Goal: Task Accomplishment & Management: Complete application form

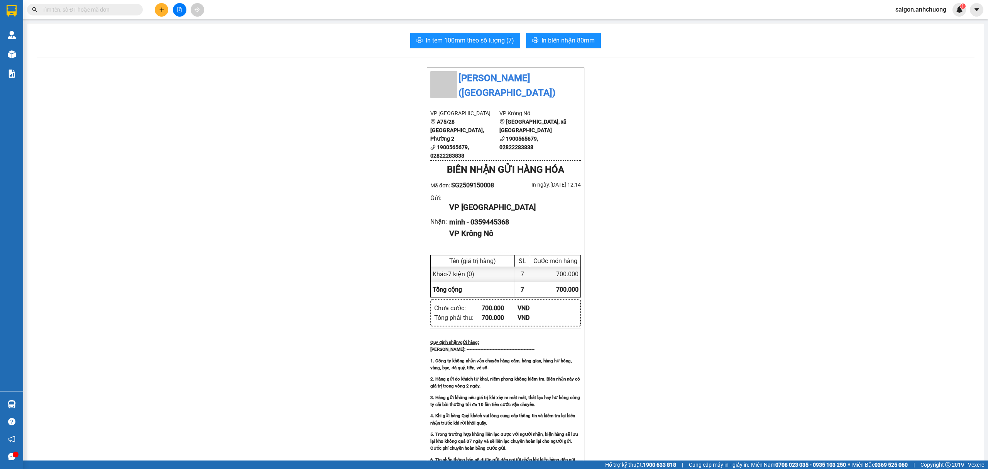
click at [166, 7] on button at bounding box center [162, 10] width 14 height 14
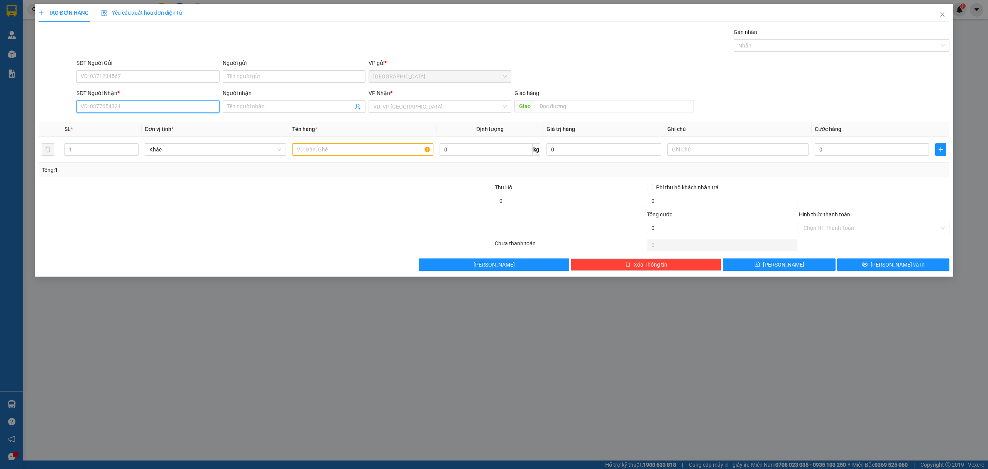
click at [181, 107] on input "SĐT Người Nhận *" at bounding box center [147, 106] width 143 height 12
click at [179, 110] on input "SĐT Người Nhận *" at bounding box center [147, 106] width 143 height 12
type input "0962429836"
click at [147, 122] on div "0962429836 - mẩn" at bounding box center [148, 122] width 134 height 8
type input "mẩn"
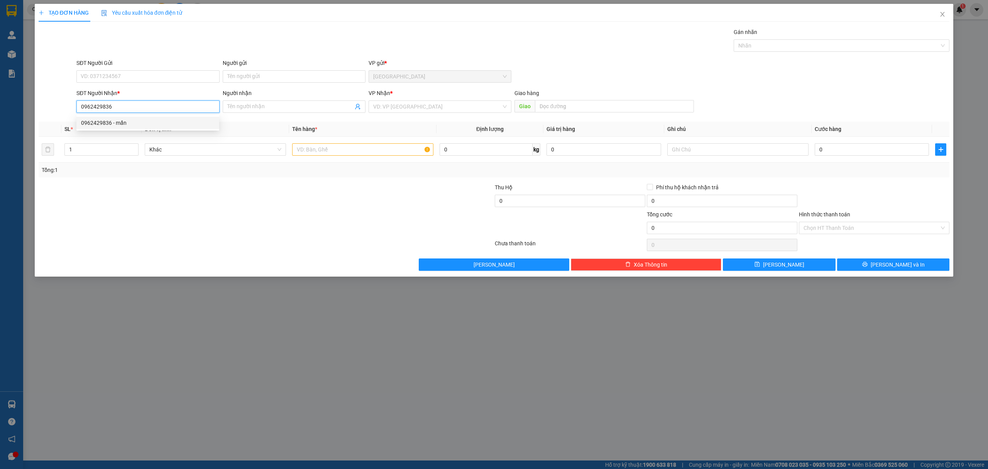
type input "ut viet"
type input "0962429836"
click at [349, 153] on input "text" at bounding box center [362, 149] width 141 height 12
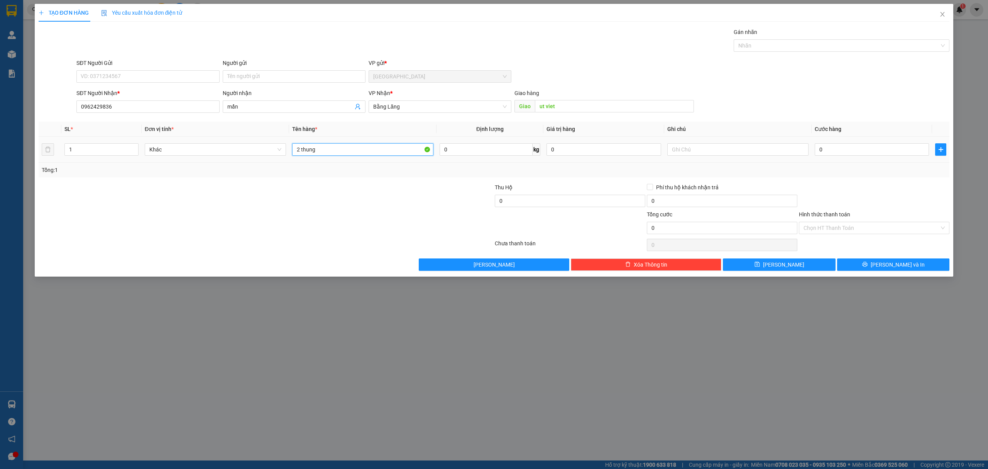
type input "2 thung"
click at [890, 158] on td "0" at bounding box center [872, 150] width 120 height 26
click at [874, 149] on input "0" at bounding box center [872, 149] width 114 height 12
click at [134, 147] on icon "up" at bounding box center [134, 147] width 3 height 3
type input "2"
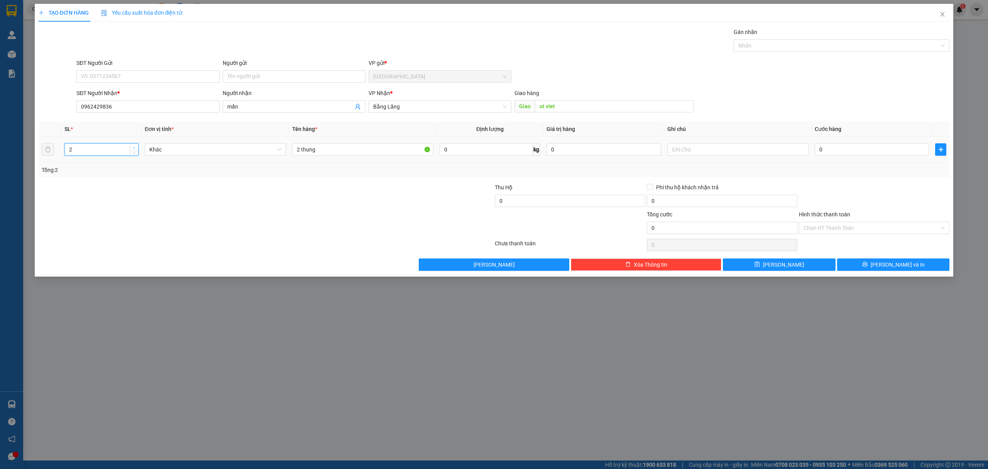
click at [136, 144] on span "Increase Value" at bounding box center [134, 147] width 8 height 7
click at [861, 151] on input "0" at bounding box center [872, 149] width 114 height 12
click at [329, 150] on input "2 thung" at bounding box center [362, 149] width 141 height 12
type input "2"
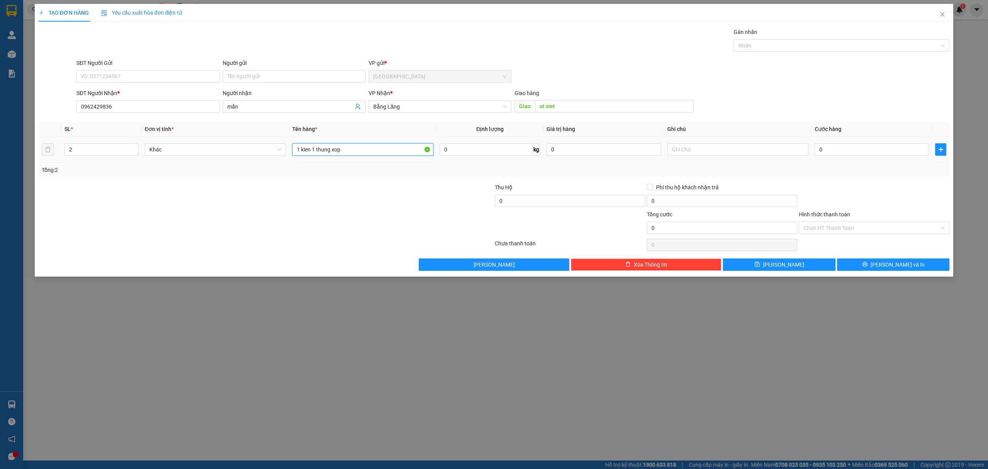
type input "1 kien 1 thung xop"
click at [888, 144] on div "0" at bounding box center [872, 149] width 114 height 15
click at [888, 144] on input "0" at bounding box center [872, 149] width 114 height 12
type input "1"
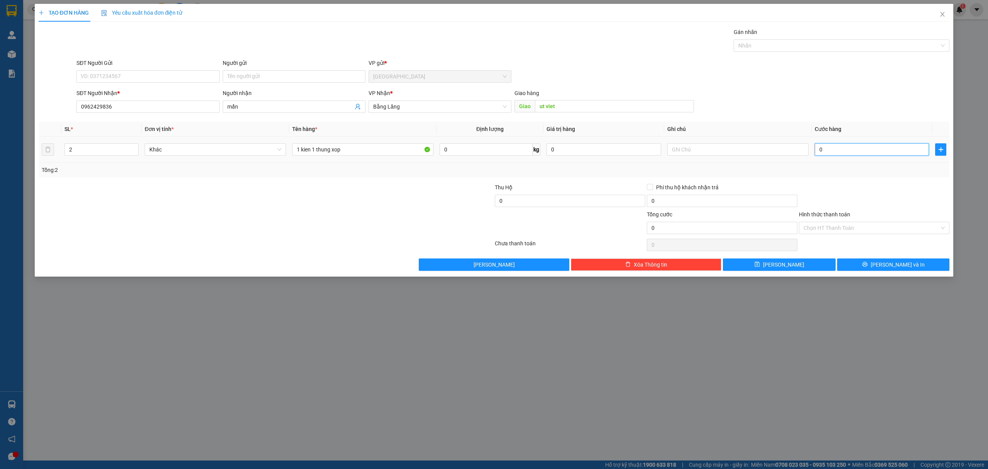
type input "1"
type input "15"
type input "150"
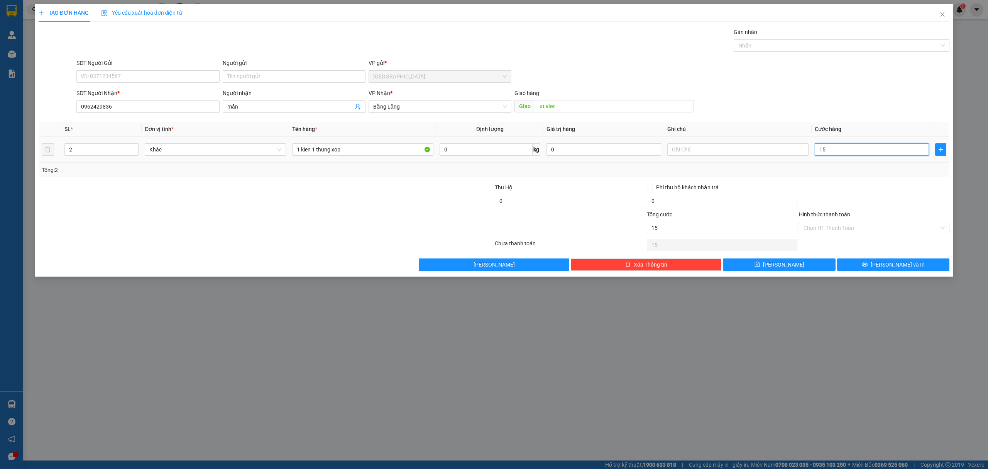
type input "150"
type input "150.000"
click at [876, 180] on div "Transit Pickup Surcharge Ids Transit Deliver Surcharge Ids Transit Deliver Surc…" at bounding box center [494, 149] width 911 height 243
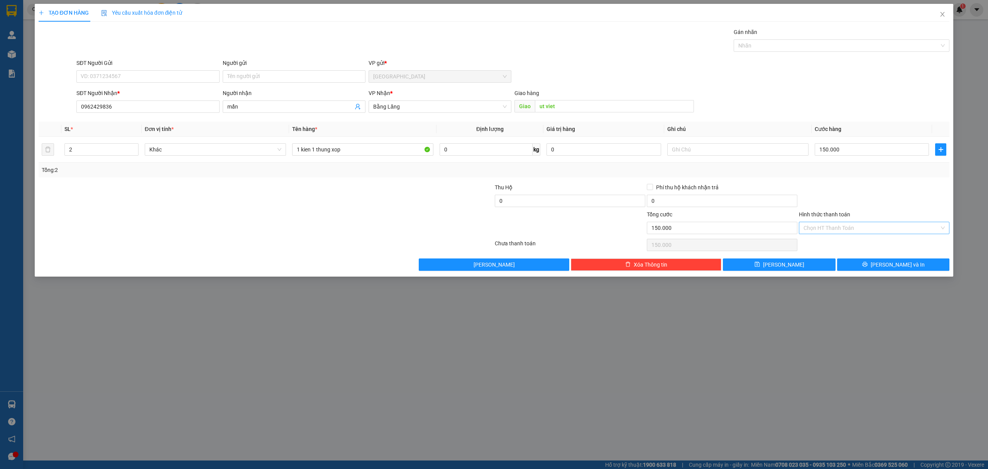
click at [861, 229] on input "Hình thức thanh toán" at bounding box center [871, 228] width 136 height 12
click at [846, 241] on div "Tại văn phòng" at bounding box center [873, 244] width 141 height 8
type input "0"
click at [895, 269] on span "[PERSON_NAME] và In" at bounding box center [898, 264] width 54 height 8
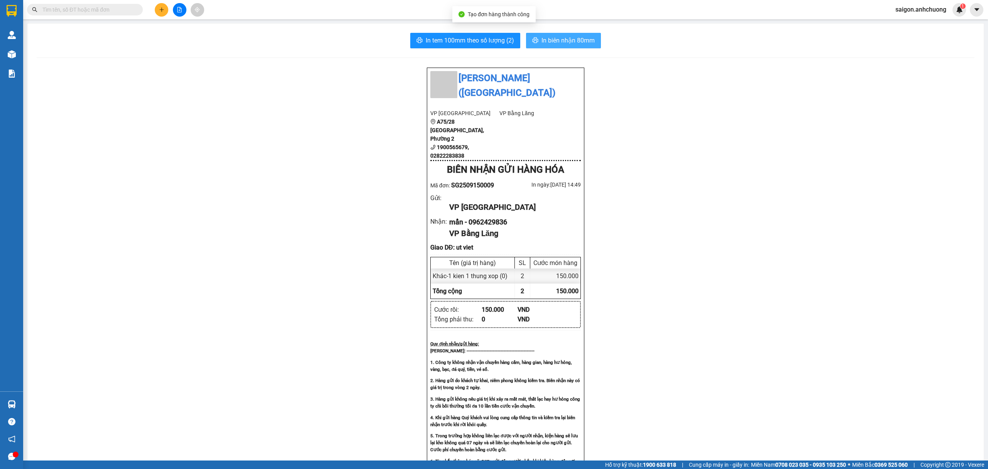
click at [545, 36] on span "In biên nhận 80mm" at bounding box center [567, 41] width 53 height 10
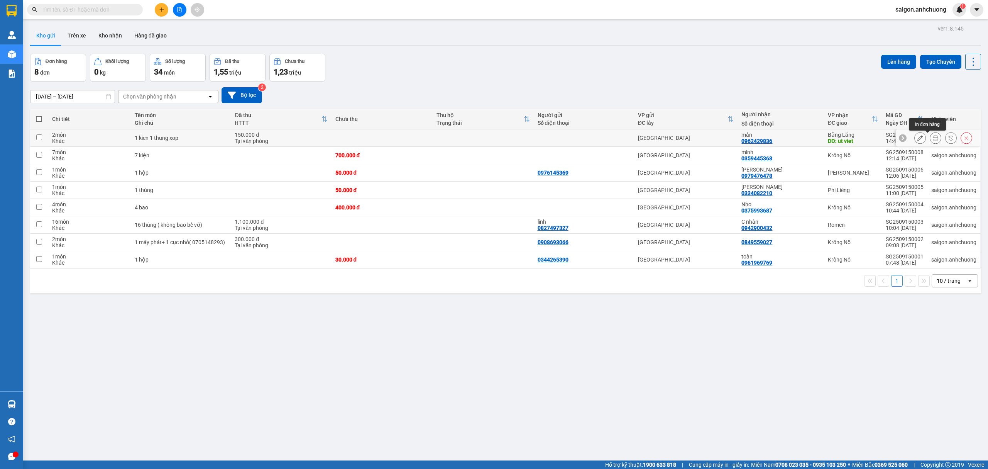
click at [933, 140] on icon at bounding box center [935, 137] width 5 height 5
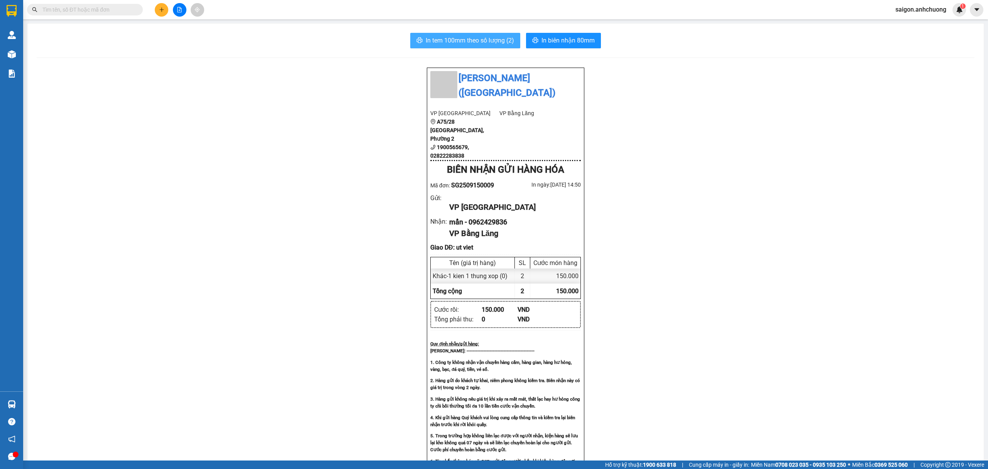
click at [473, 41] on span "In tem 100mm theo số lượng (2)" at bounding box center [470, 41] width 88 height 10
click at [164, 10] on icon "plus" at bounding box center [161, 9] width 5 height 5
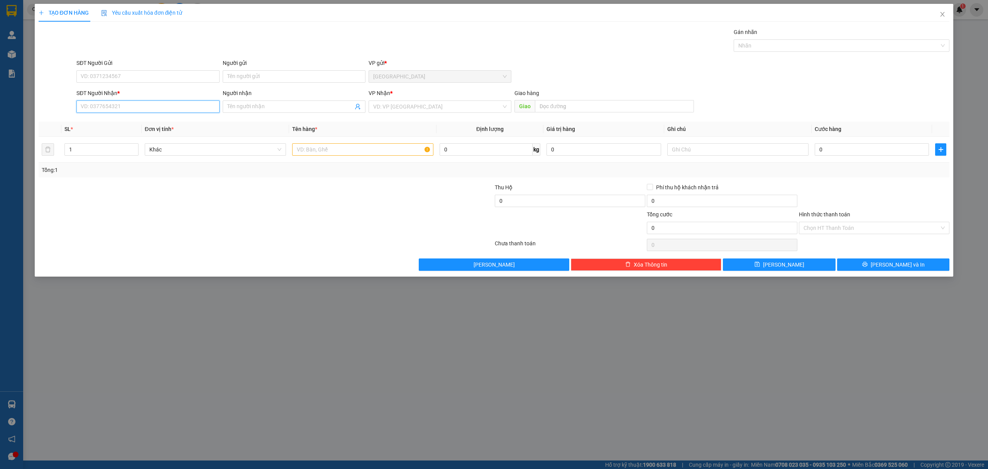
click at [160, 108] on input "SĐT Người Nhận *" at bounding box center [147, 106] width 143 height 12
click at [125, 144] on div "0987092627 - Cửa [GEOGRAPHIC_DATA]" at bounding box center [148, 147] width 134 height 8
type input "0987092627"
type input "Cửa Hàng Hai Lâm"
type input "0987092627"
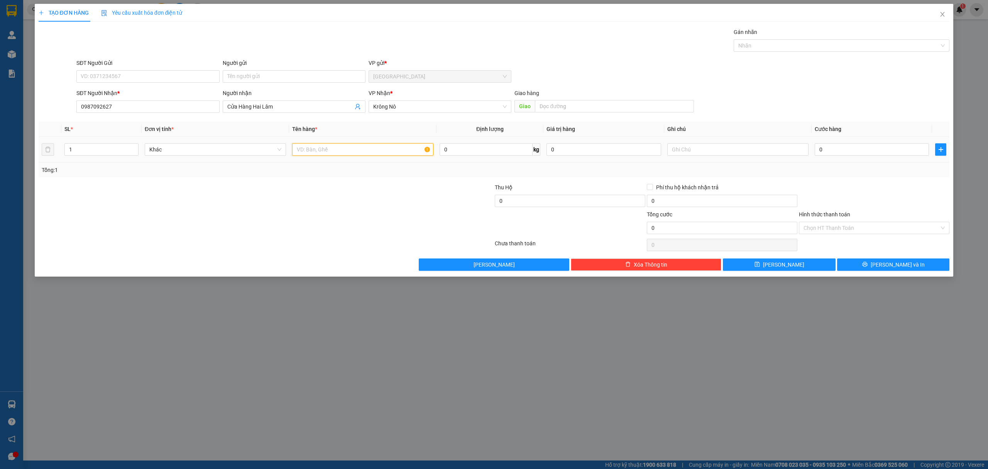
click at [351, 153] on input "text" at bounding box center [362, 149] width 141 height 12
type input "1 thung"
click at [852, 145] on input "0" at bounding box center [872, 149] width 114 height 12
type input "7"
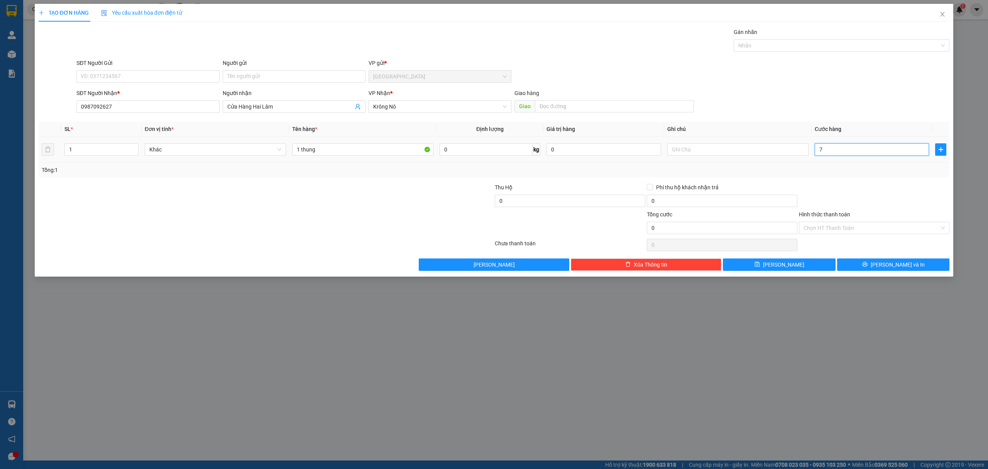
type input "7"
type input "70"
type input "70.000"
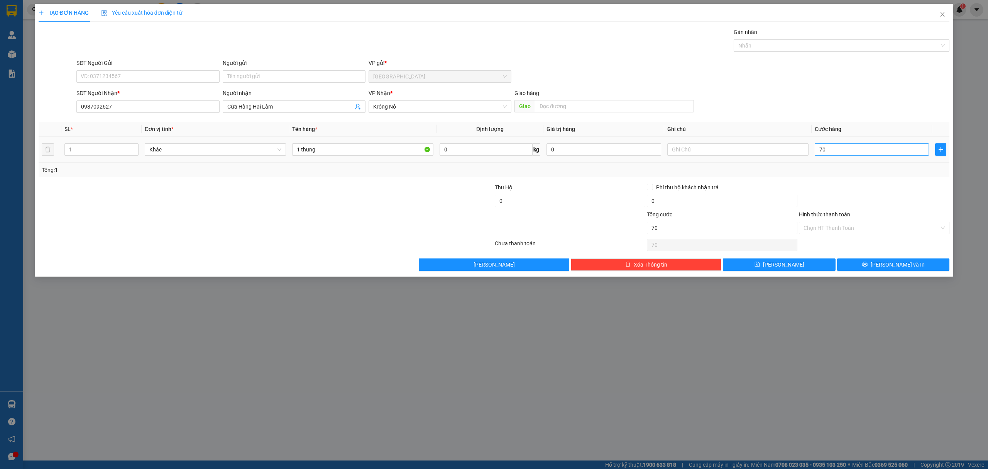
type input "70.000"
drag, startPoint x: 863, startPoint y: 164, endPoint x: 866, endPoint y: 146, distance: 18.4
click at [864, 161] on div "SL * Đơn vị tính * Tên hàng * Định lượng Giá trị hàng Ghi chú Cước hàng 1 Khác …" at bounding box center [494, 150] width 911 height 56
click at [913, 268] on button "[PERSON_NAME] và In" at bounding box center [893, 264] width 113 height 12
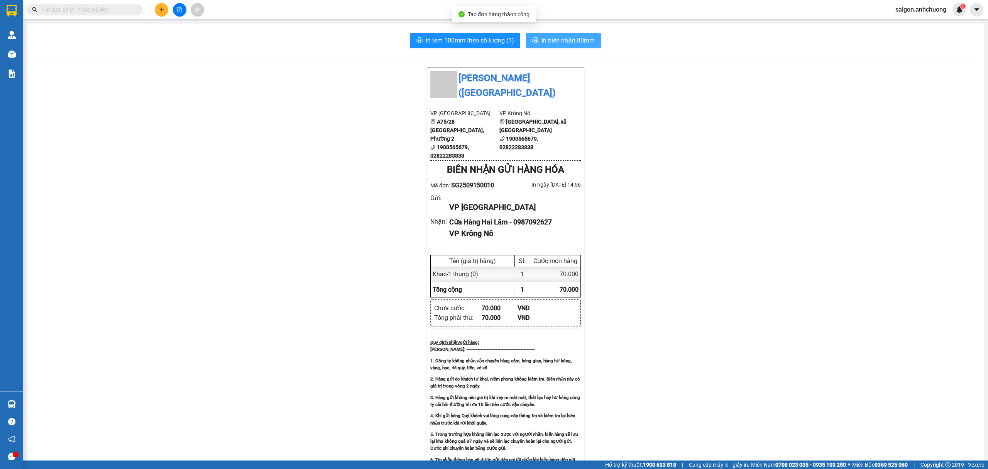
click at [590, 42] on span "In biên nhận 80mm" at bounding box center [567, 41] width 53 height 10
click at [465, 39] on span "In tem 100mm theo số lượng (1)" at bounding box center [470, 41] width 88 height 10
click at [159, 12] on icon "plus" at bounding box center [161, 9] width 5 height 5
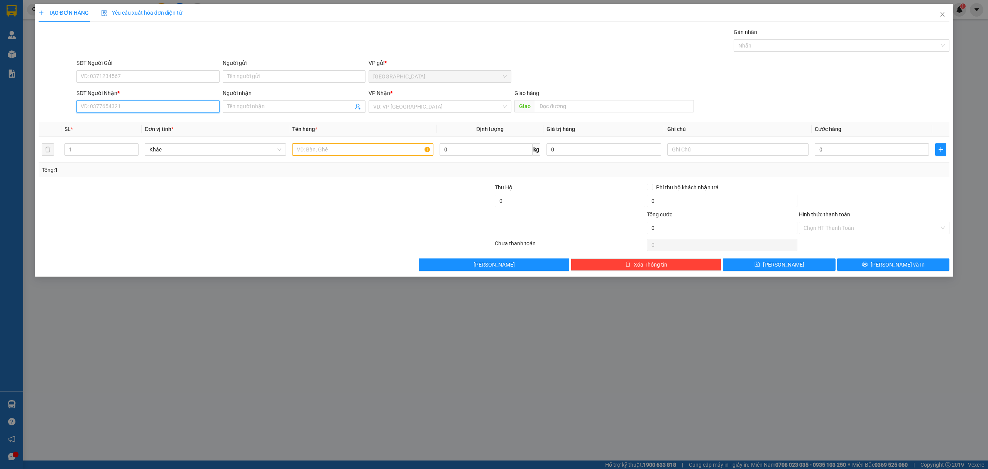
click at [130, 110] on input "SĐT Người Nhận *" at bounding box center [147, 106] width 143 height 12
type input "0862866279"
click at [152, 120] on div "0862866279 - [PERSON_NAME]" at bounding box center [148, 122] width 134 height 8
type input "[PERSON_NAME]"
type input "0862866279"
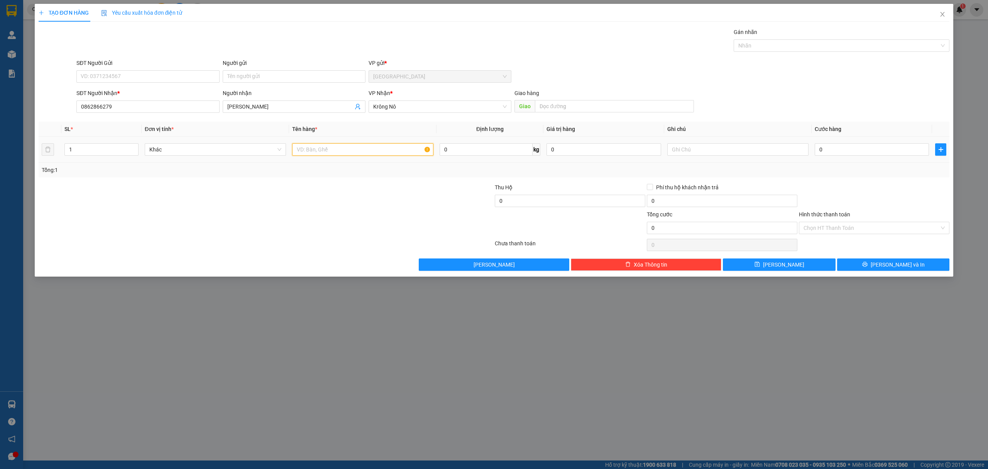
drag, startPoint x: 355, startPoint y: 150, endPoint x: 353, endPoint y: 145, distance: 5.5
click at [354, 150] on input "text" at bounding box center [362, 149] width 141 height 12
type input "1 cuc den"
click at [844, 146] on input "0" at bounding box center [872, 149] width 114 height 12
click at [914, 169] on div "Tổng: 1" at bounding box center [494, 170] width 905 height 8
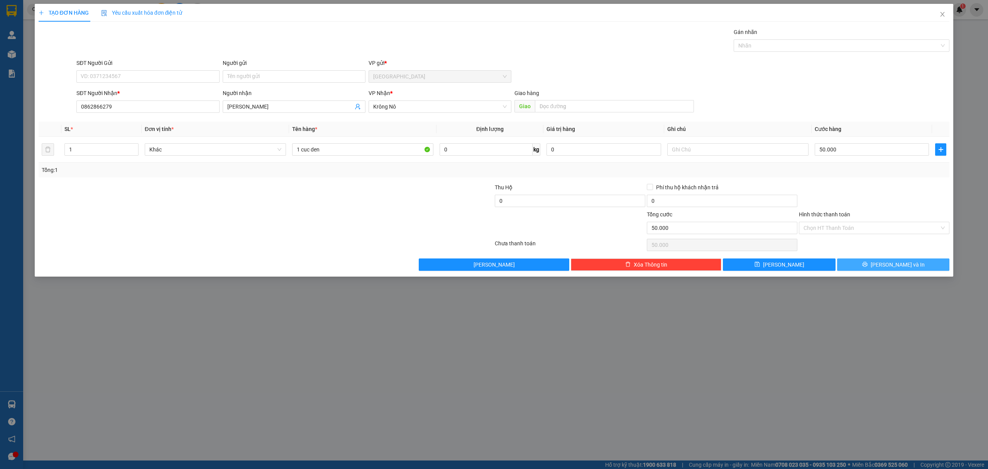
click at [885, 262] on button "[PERSON_NAME] và In" at bounding box center [893, 264] width 113 height 12
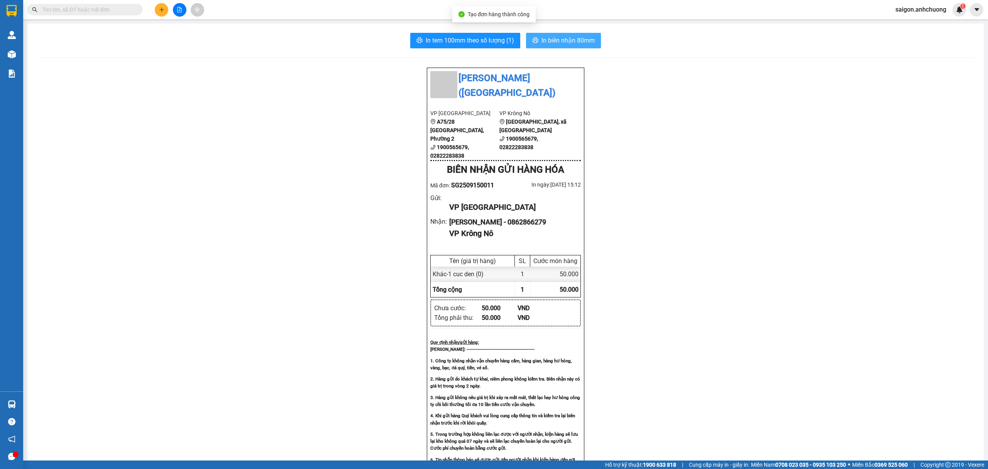
click at [576, 42] on span "In biên nhận 80mm" at bounding box center [567, 41] width 53 height 10
click at [493, 41] on span "In tem 100mm theo số lượng (1)" at bounding box center [470, 41] width 88 height 10
